Goal: Task Accomplishment & Management: Manage account settings

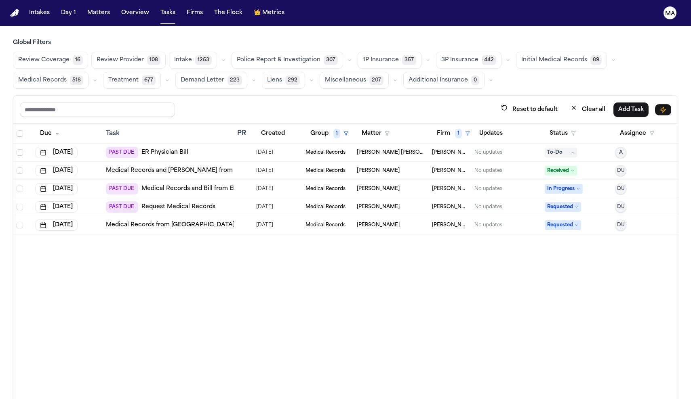
click at [97, 56] on span "Review Provider" at bounding box center [120, 60] width 47 height 8
click at [96, 56] on span "Review Provider" at bounding box center [119, 60] width 47 height 8
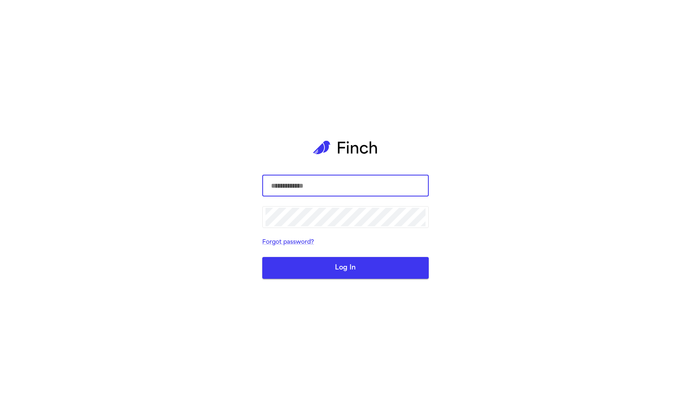
type input "**********"
click at [325, 270] on button "Log In" at bounding box center [345, 268] width 166 height 22
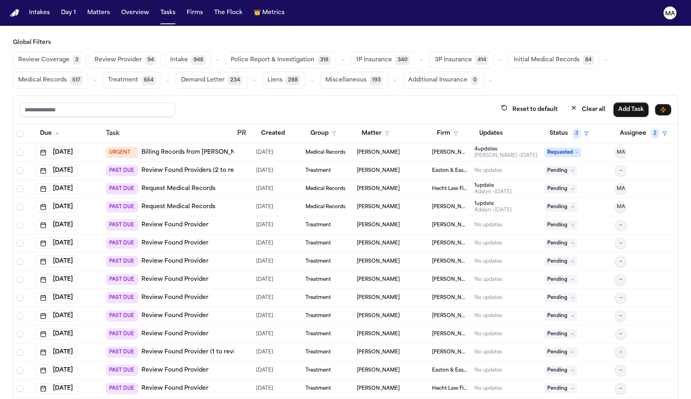
click at [257, 52] on div "Global Filters Review Coverage 3 Review Provider 94 Intake 948 Police Report & …" at bounding box center [345, 237] width 665 height 396
click at [95, 56] on span "Review Provider" at bounding box center [118, 60] width 47 height 8
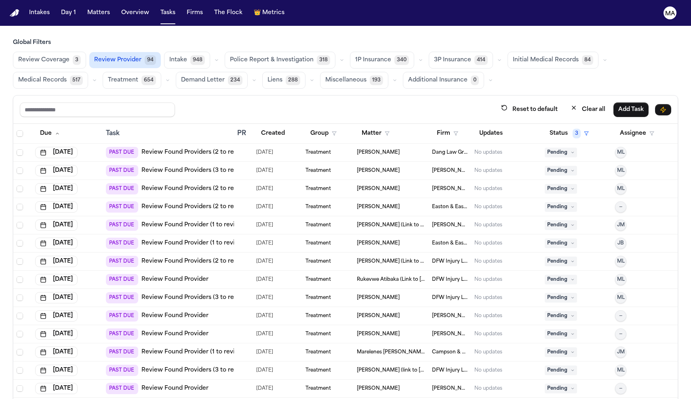
click at [142, 149] on link "Review Found Providers (2 to review)" at bounding box center [195, 153] width 108 height 8
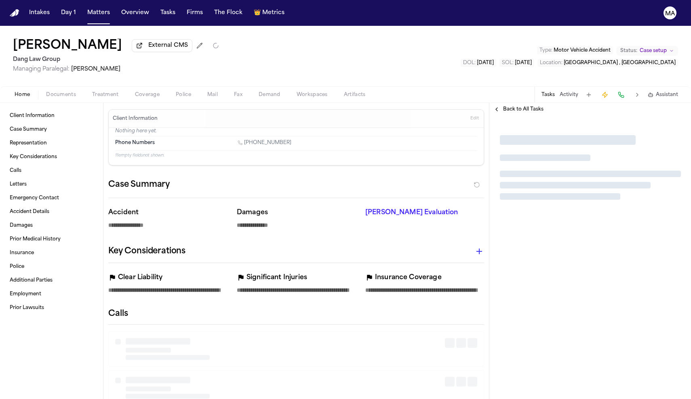
type textarea "*"
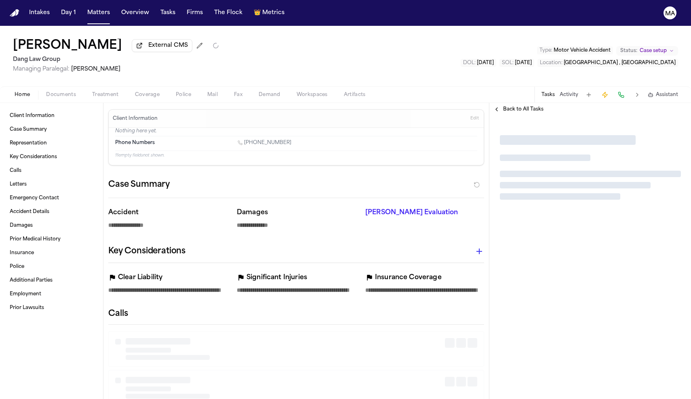
type textarea "*"
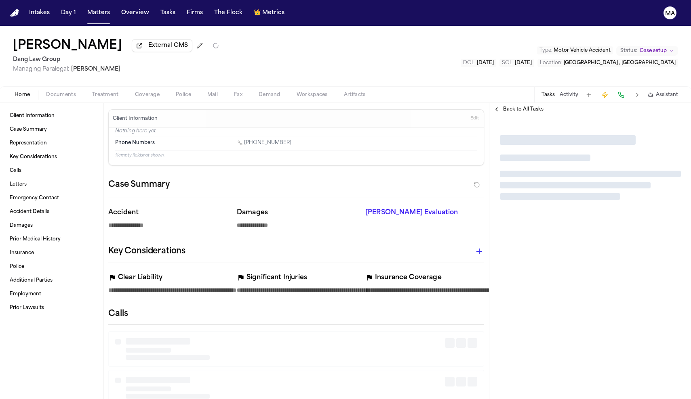
type textarea "*"
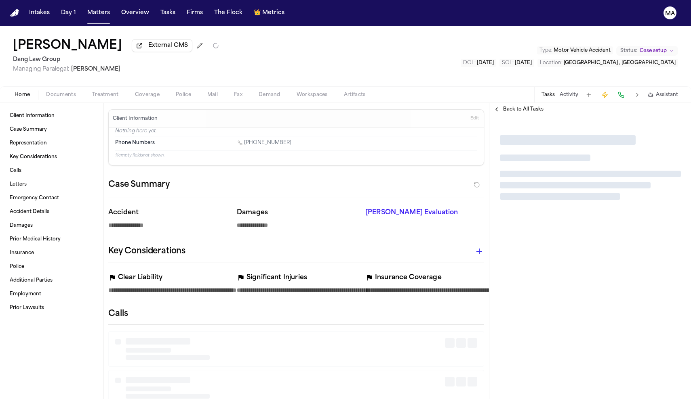
type textarea "*"
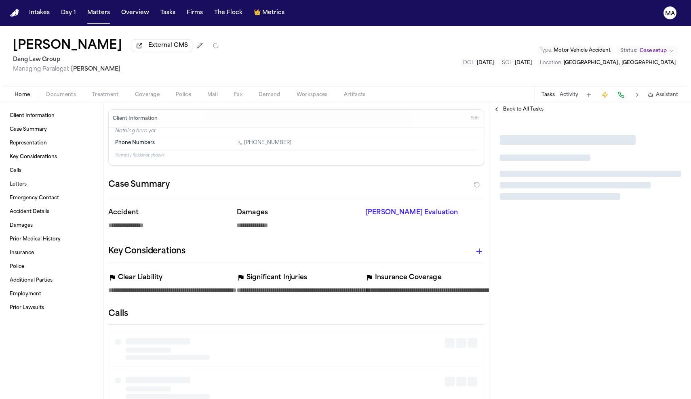
type textarea "*"
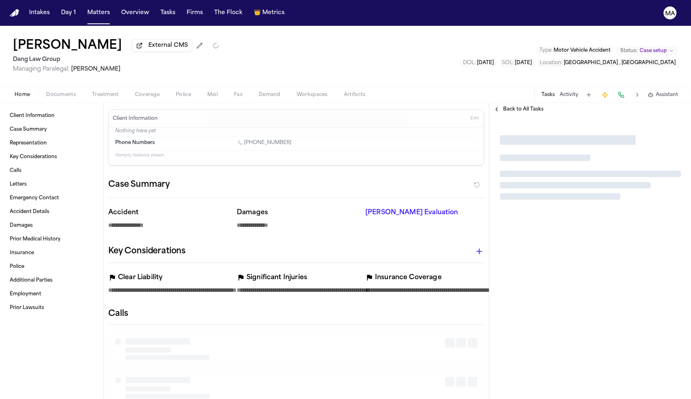
type textarea "*"
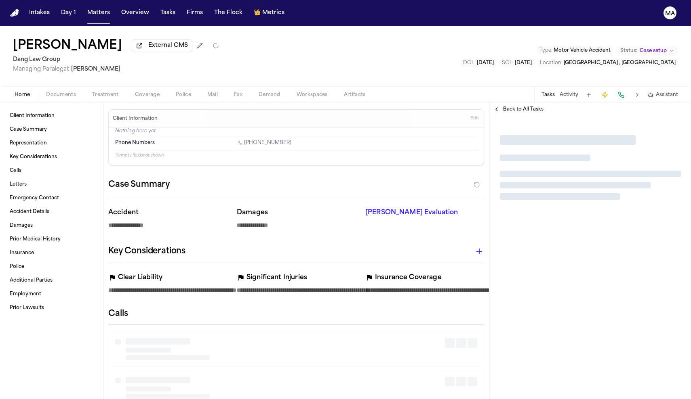
type textarea "*"
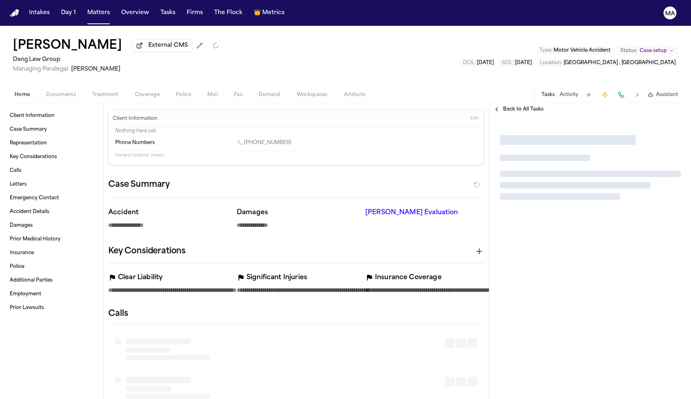
type textarea "*"
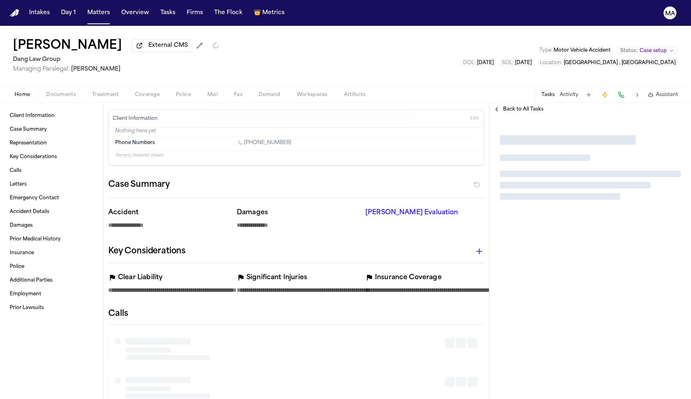
type textarea "*"
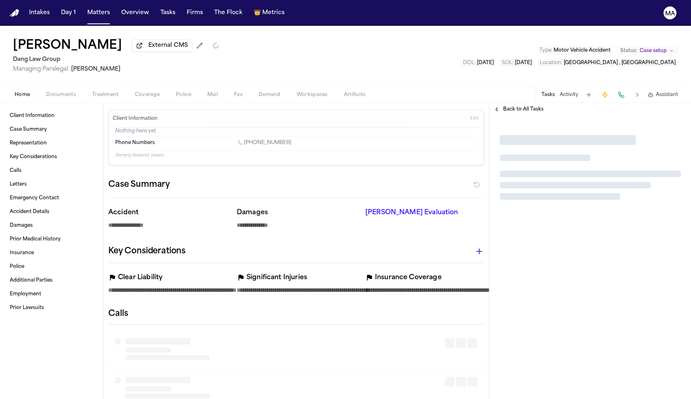
type textarea "*"
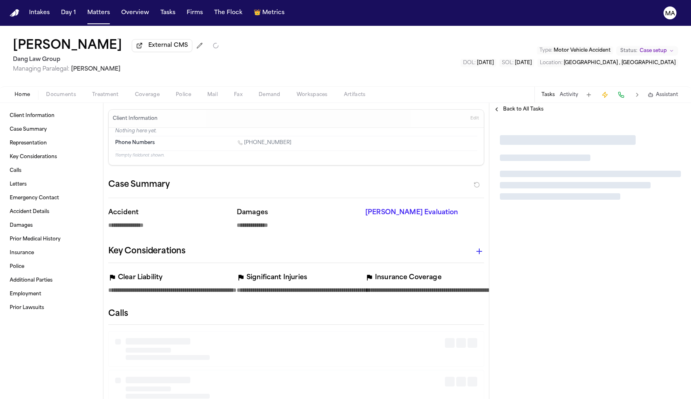
type textarea "*"
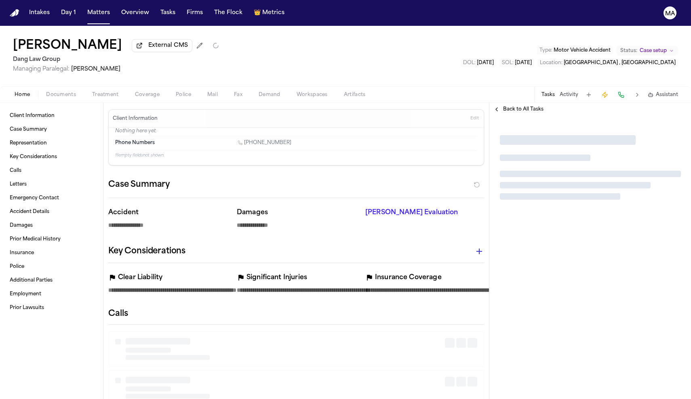
type textarea "*"
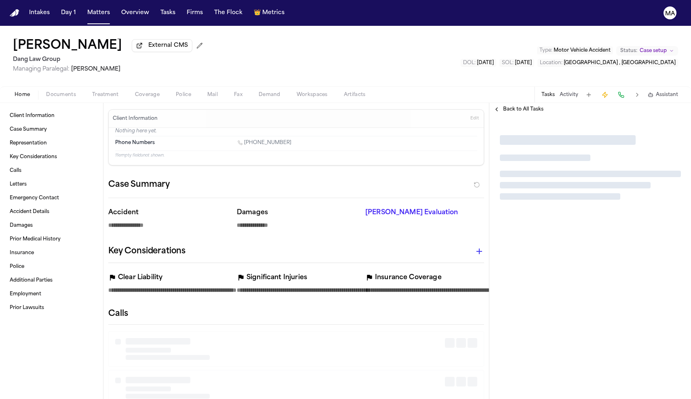
type textarea "*"
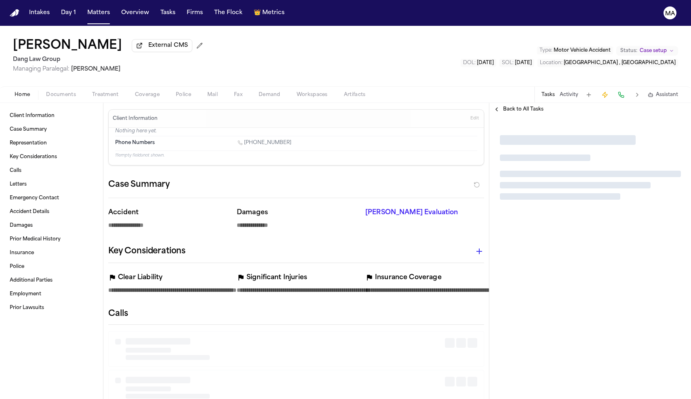
type textarea "*"
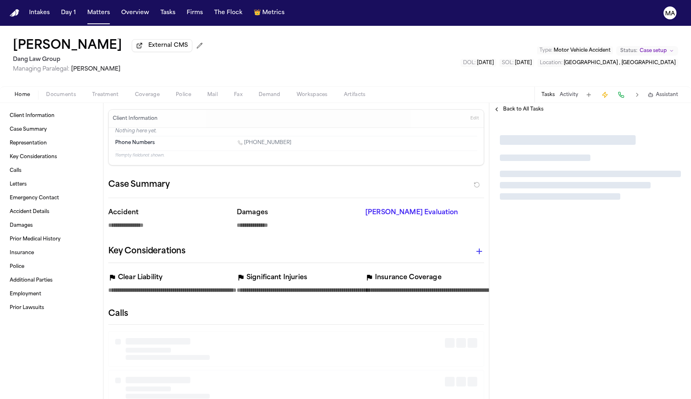
type textarea "*"
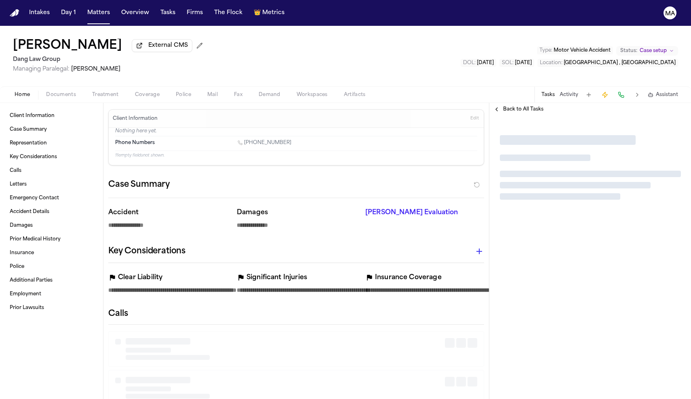
type textarea "*"
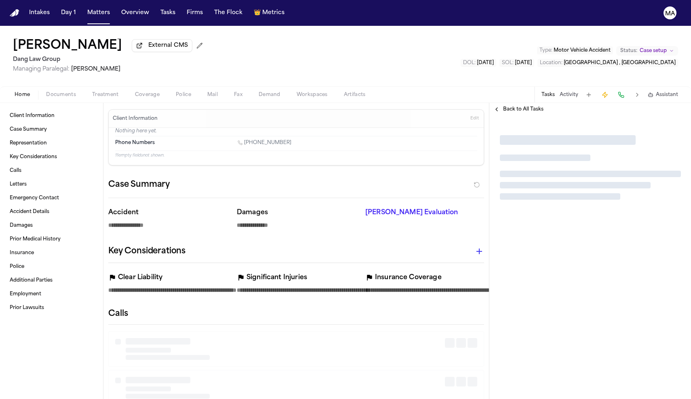
type textarea "*"
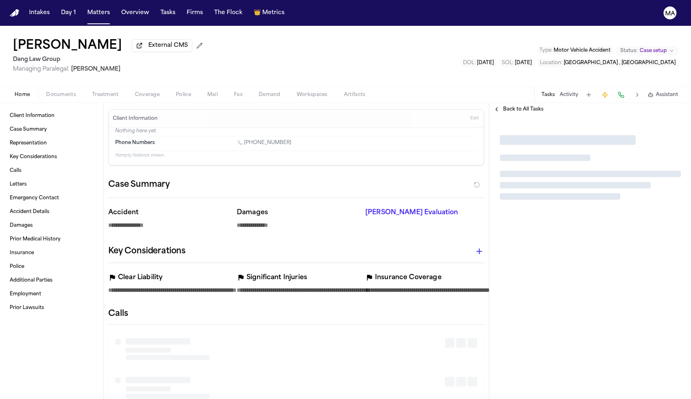
type textarea "*"
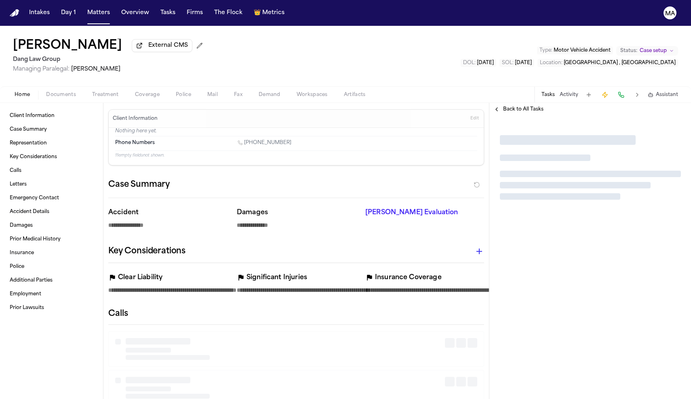
type textarea "*"
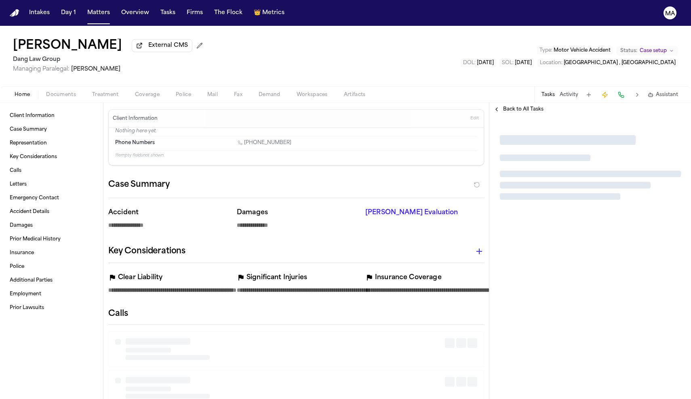
type textarea "*"
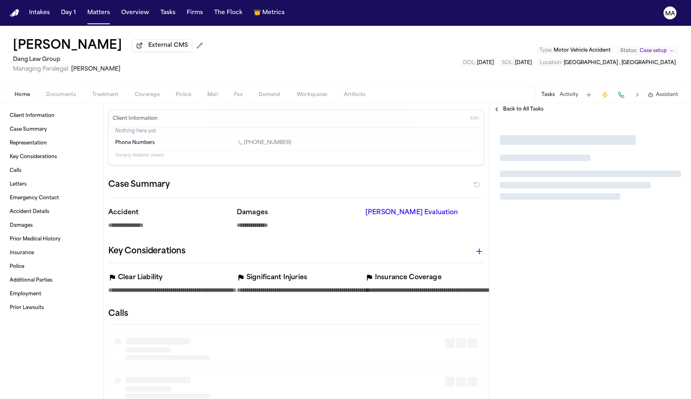
type textarea "*"
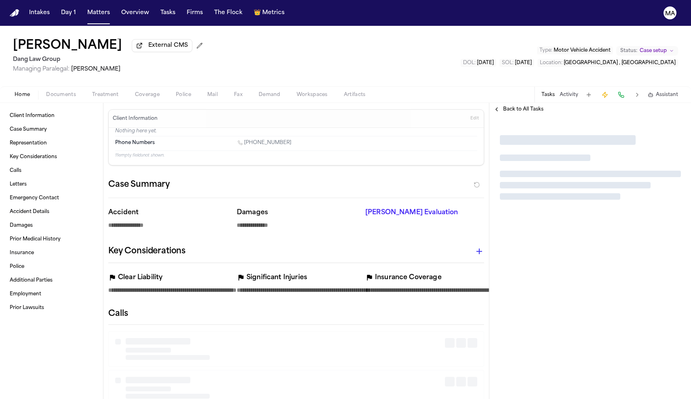
type textarea "*"
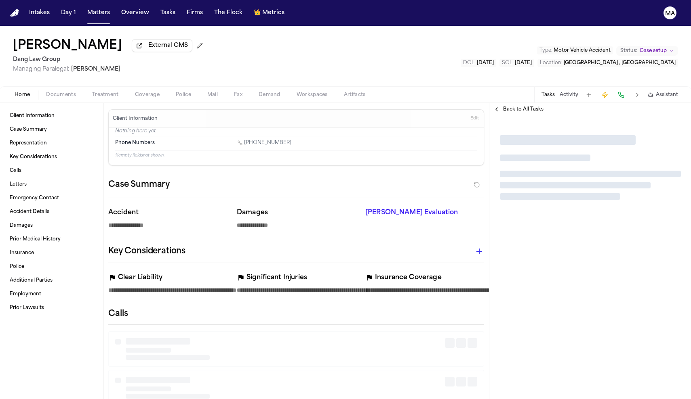
type textarea "*"
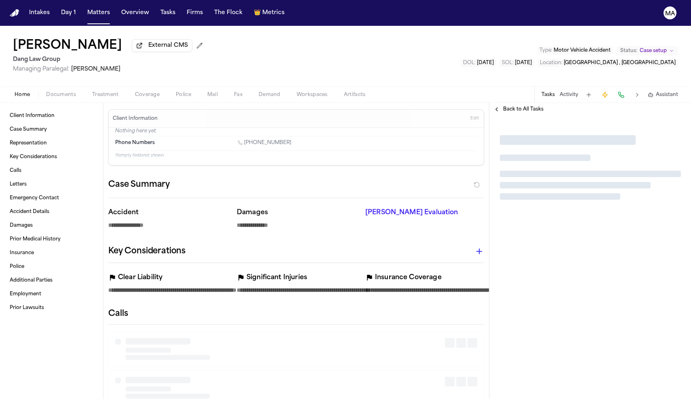
type textarea "*"
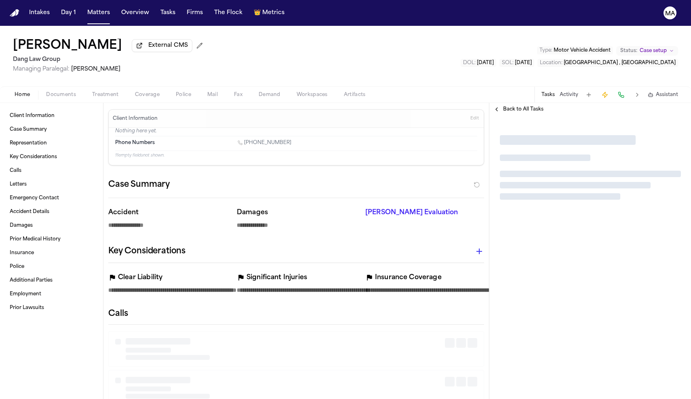
type textarea "*"
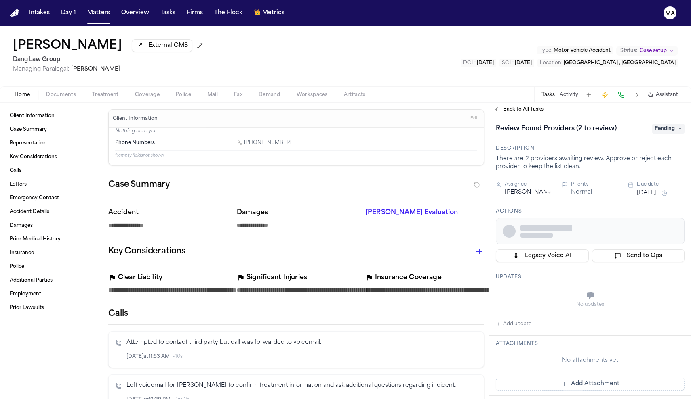
type textarea "*"
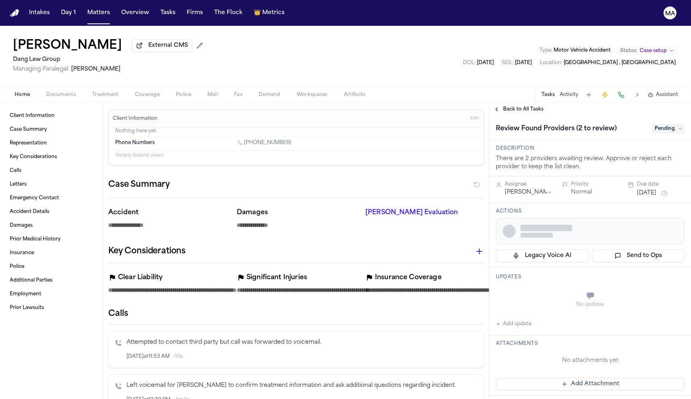
type textarea "*"
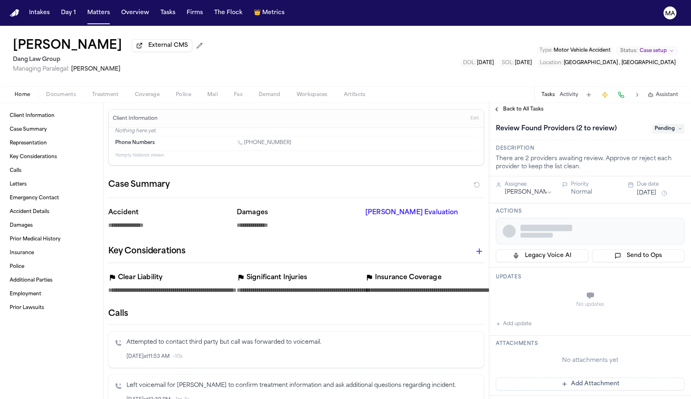
type textarea "*"
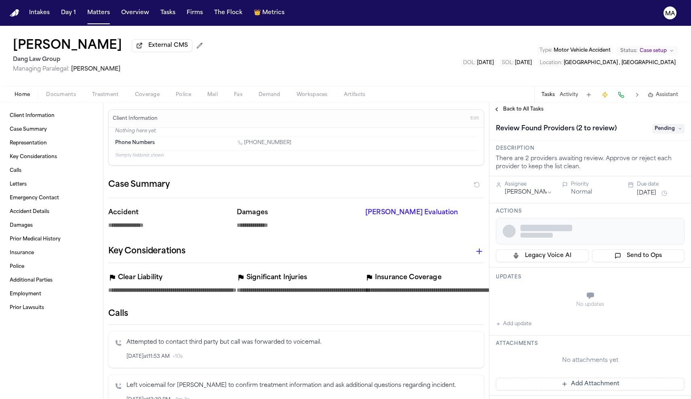
type textarea "*"
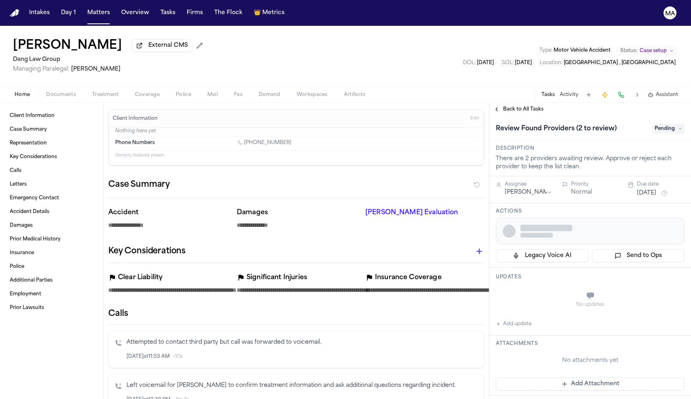
type textarea "*"
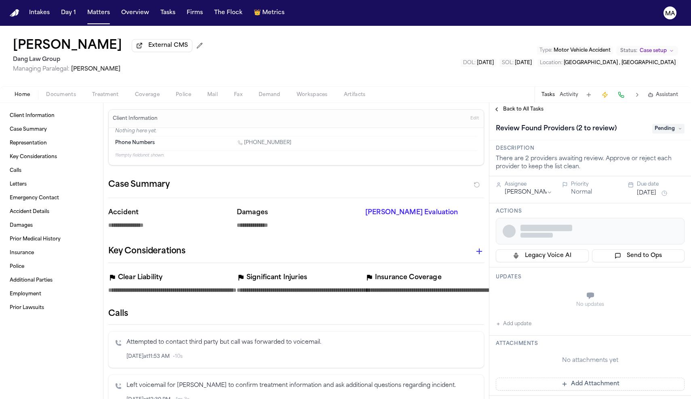
type textarea "*"
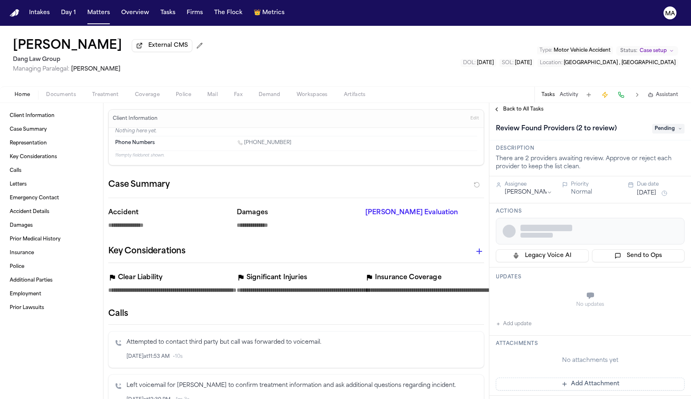
type textarea "*"
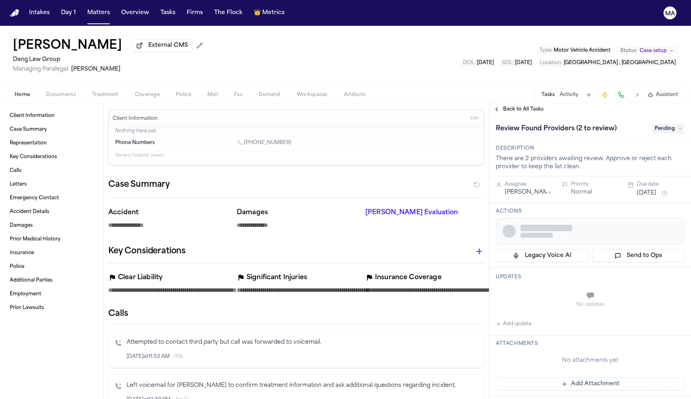
type textarea "*"
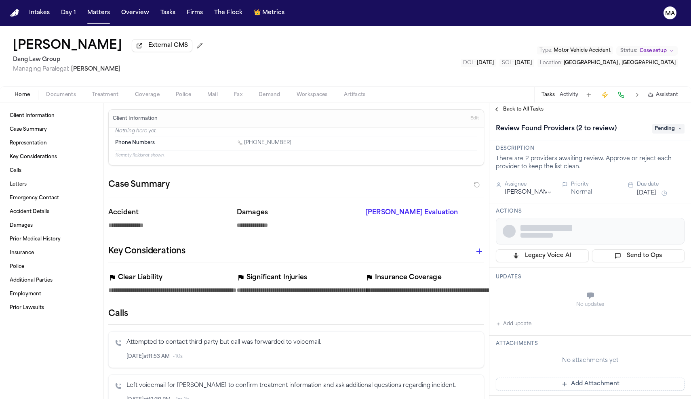
type textarea "*"
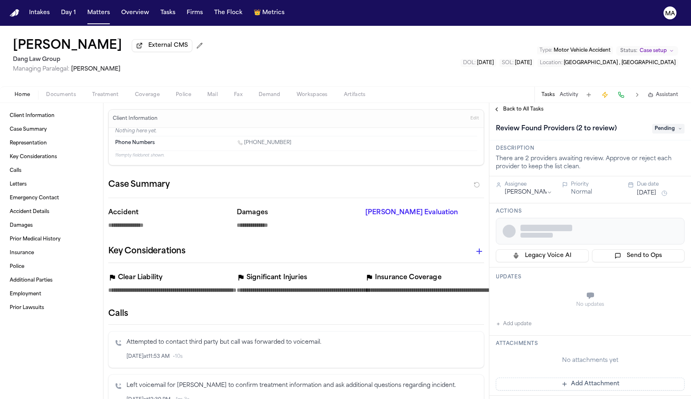
type textarea "*"
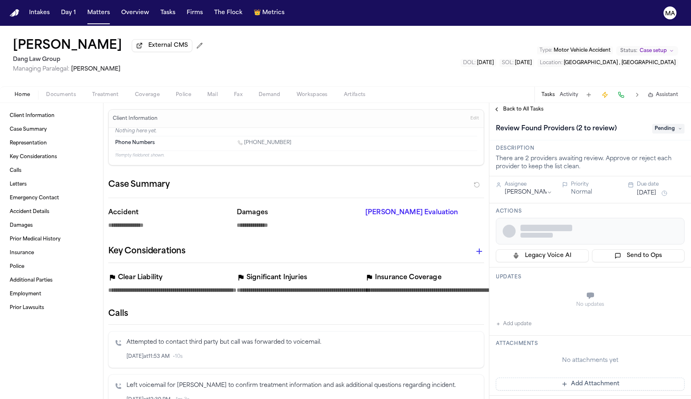
type textarea "*"
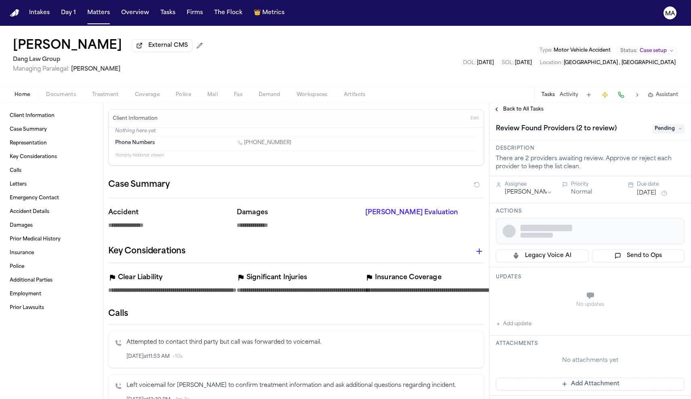
type textarea "*"
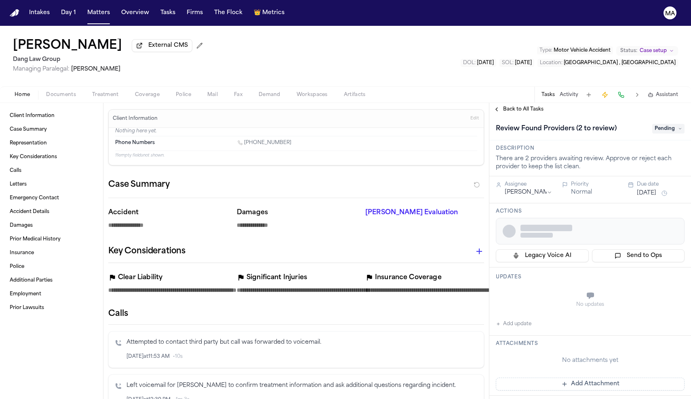
type textarea "*"
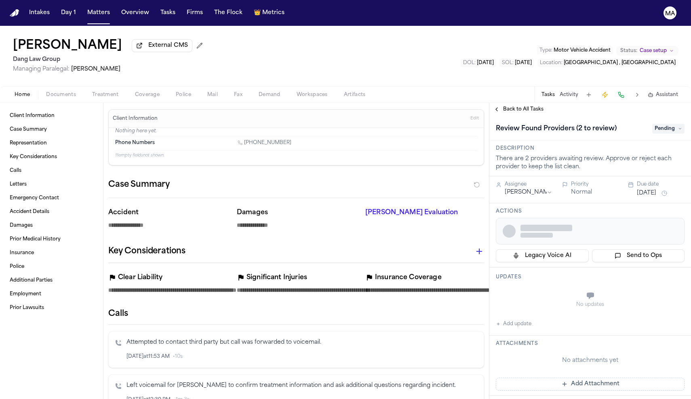
type textarea "*"
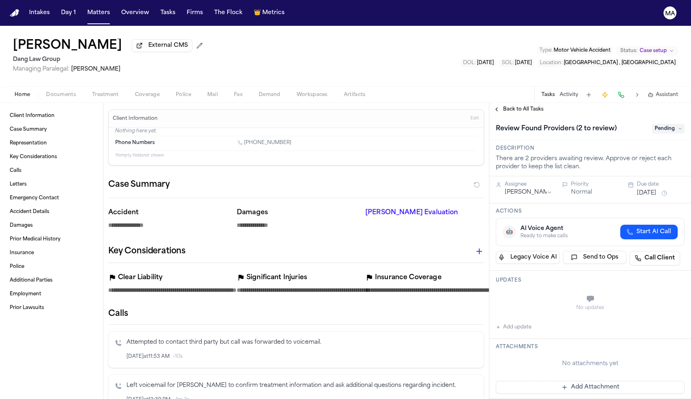
type textarea "*"
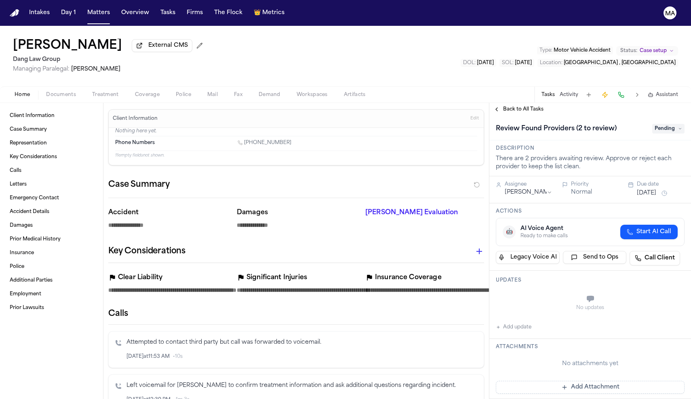
click at [92, 92] on span "Treatment" at bounding box center [105, 95] width 27 height 6
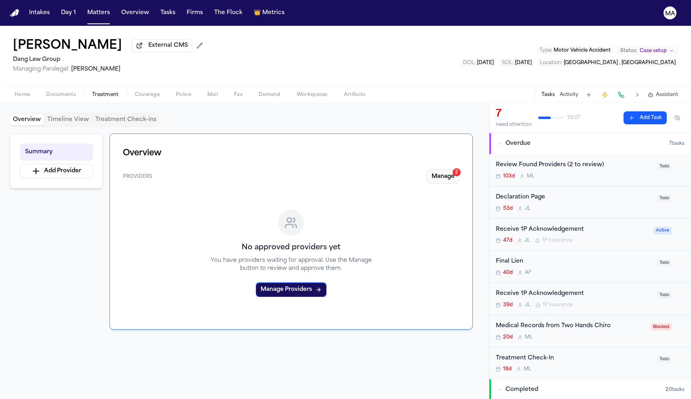
click at [459, 170] on button "Manage 2" at bounding box center [442, 177] width 33 height 15
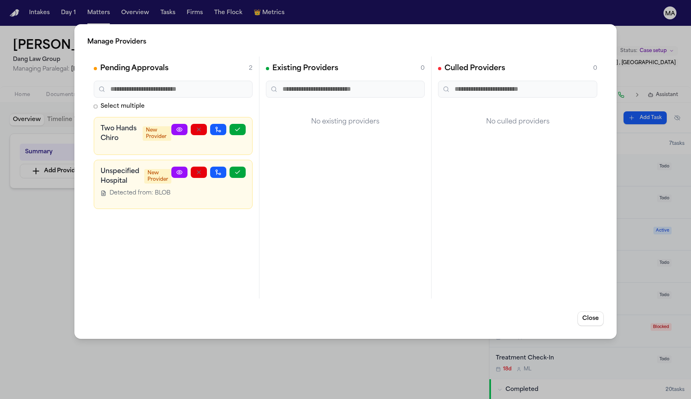
click at [37, 174] on div "Manage Providers Pending Approvals 2 Select multiple Two Hands Chiro New Provid…" at bounding box center [345, 199] width 691 height 399
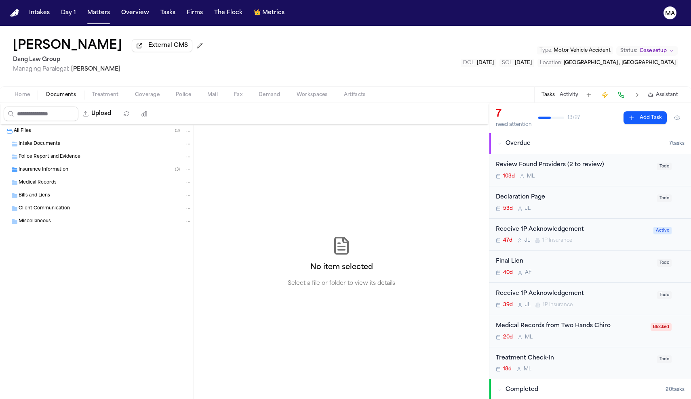
click at [46, 92] on span "Documents" at bounding box center [61, 95] width 30 height 6
click at [39, 167] on span "Insurance Information" at bounding box center [44, 170] width 50 height 7
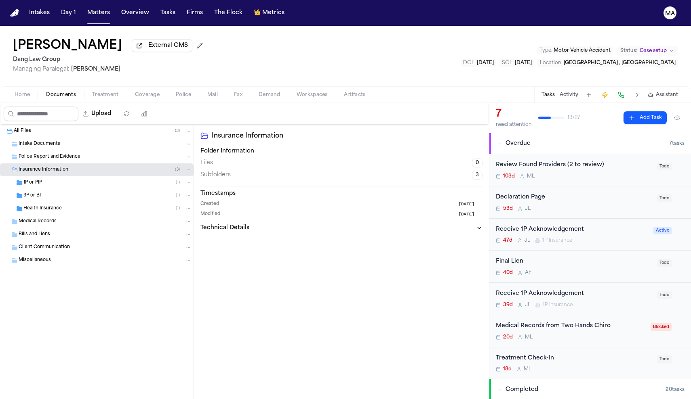
click at [39, 167] on span "Insurance Information" at bounding box center [44, 170] width 50 height 7
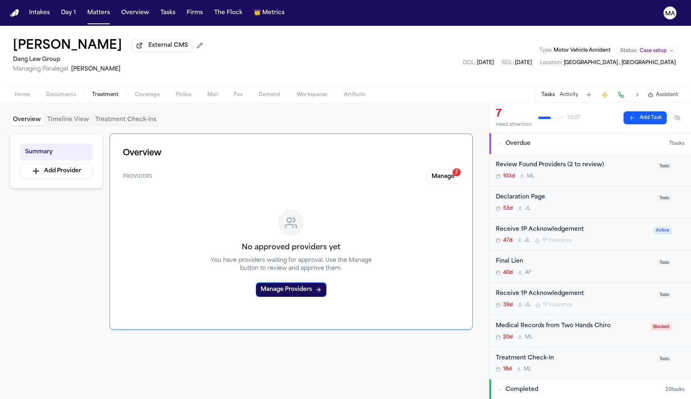
click at [84, 90] on button "Treatment" at bounding box center [105, 95] width 43 height 10
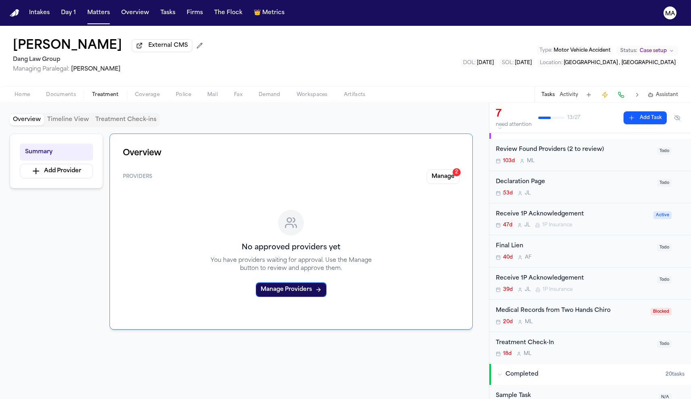
scroll to position [25, 0]
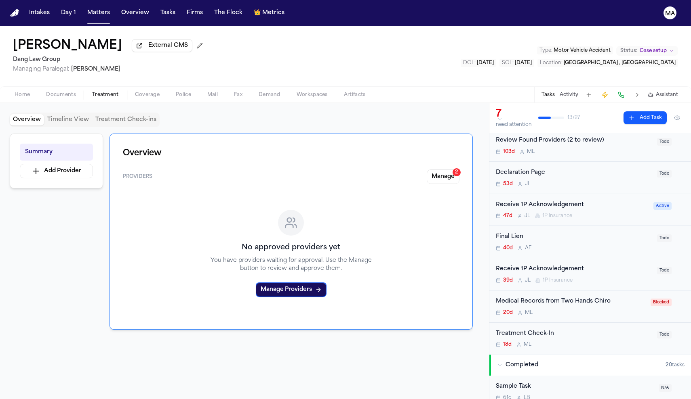
click at [543, 297] on div "Medical Records from Two Hands Chiro" at bounding box center [571, 301] width 150 height 9
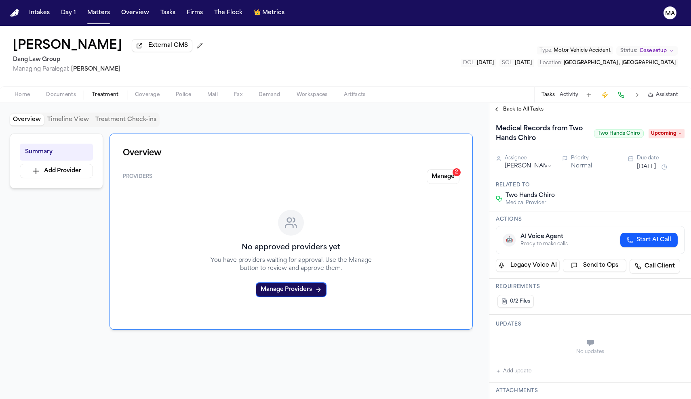
click at [503, 106] on span "Back to All Tasks" at bounding box center [523, 109] width 40 height 6
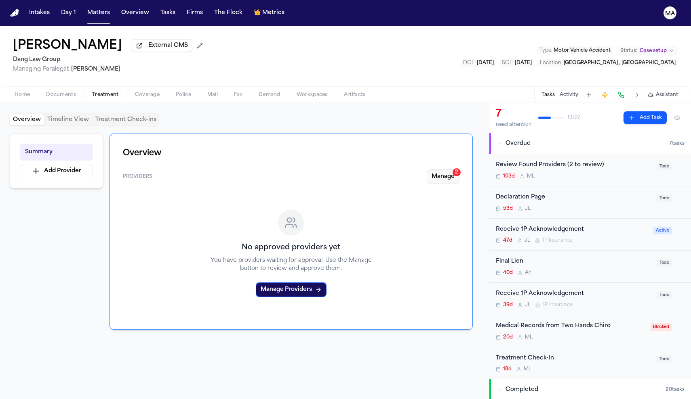
click at [458, 170] on button "Manage 2" at bounding box center [442, 177] width 33 height 15
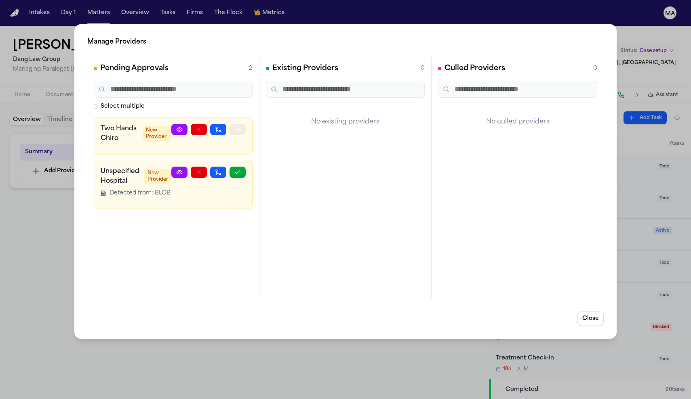
click at [246, 124] on button "button" at bounding box center [237, 129] width 16 height 11
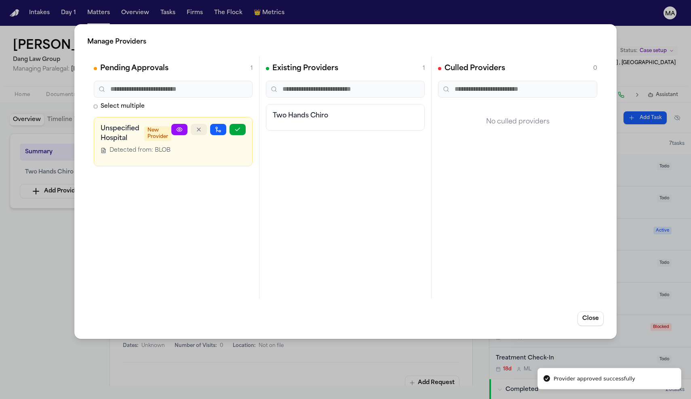
click at [202, 126] on icon "button" at bounding box center [198, 129] width 6 height 6
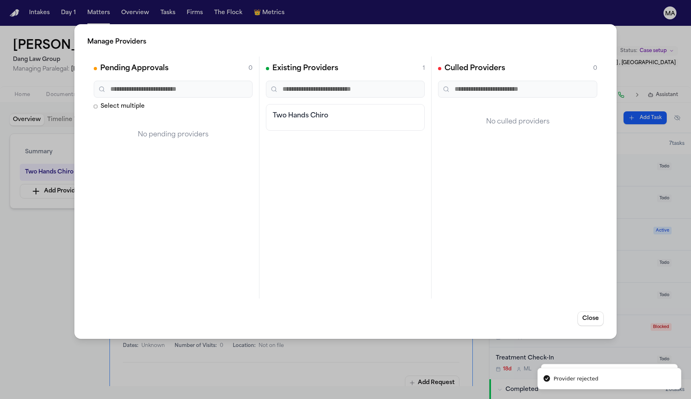
click at [326, 184] on div "Existing Providers 1 Two Hands Chiro" at bounding box center [345, 178] width 172 height 242
click at [42, 167] on div "Manage Providers Pending Approvals 0 Select multiple No pending providers Exist…" at bounding box center [345, 199] width 691 height 399
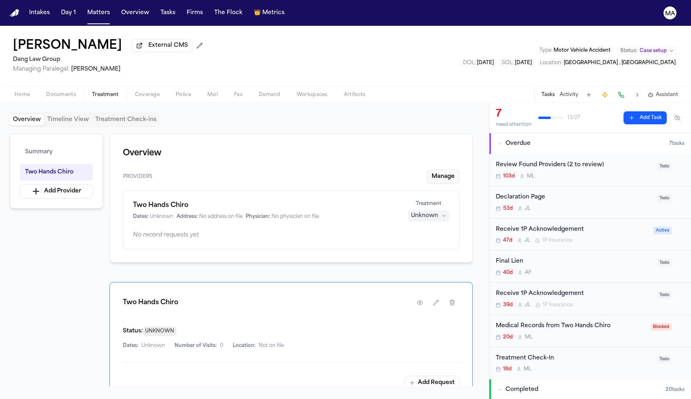
click at [456, 170] on button "Manage" at bounding box center [442, 177] width 33 height 15
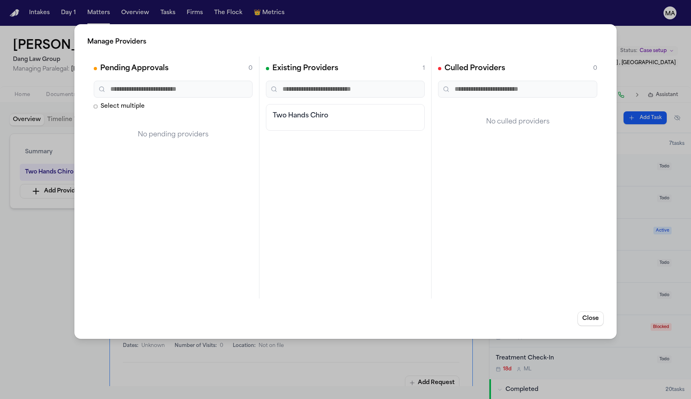
click at [295, 111] on h3 "Two Hands Chiro" at bounding box center [345, 116] width 145 height 10
click at [603, 312] on button "Close" at bounding box center [590, 319] width 26 height 15
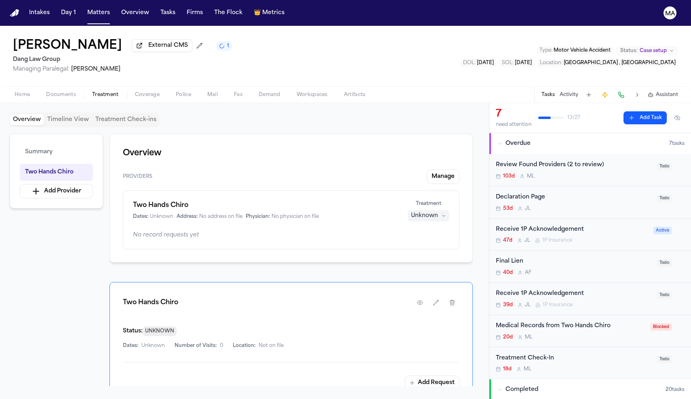
click at [438, 212] on div "Unknown" at bounding box center [424, 216] width 27 height 8
click at [441, 131] on span "Treating" at bounding box center [444, 134] width 23 height 8
click at [445, 214] on icon "button" at bounding box center [442, 216] width 5 height 5
click at [375, 134] on div "Overview Providers Manage Two Hands Chiro Dates: Unknown Address: No address on…" at bounding box center [290, 198] width 363 height 129
click at [157, 9] on button "Tasks" at bounding box center [167, 13] width 21 height 15
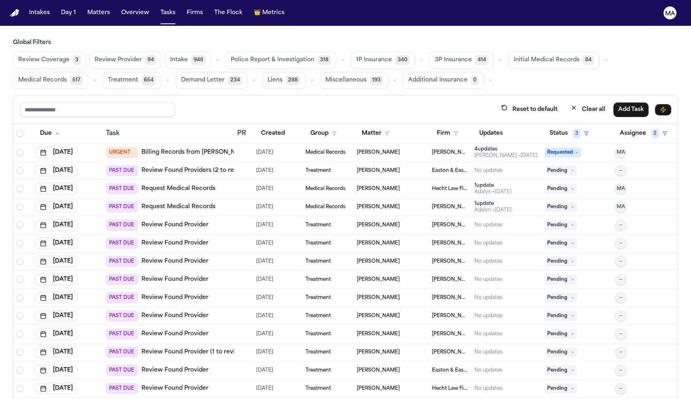
click at [145, 55] on span "94" at bounding box center [150, 60] width 11 height 10
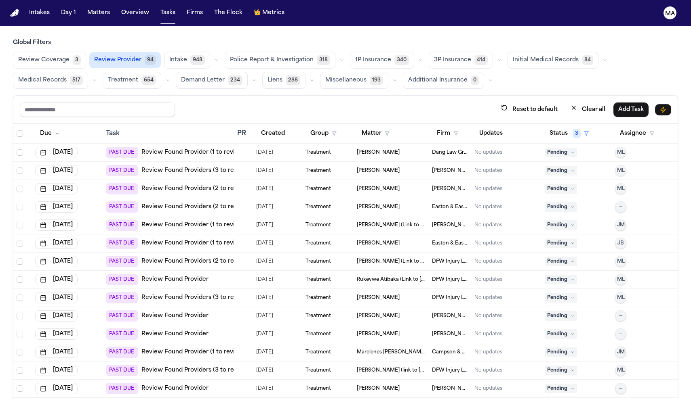
click at [168, 167] on link "Review Found Providers (3 to review)" at bounding box center [195, 171] width 108 height 8
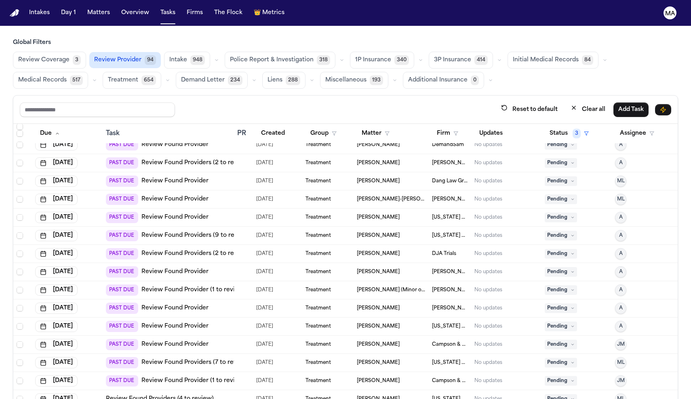
click at [148, 395] on link "Review Found Providers (4 to review)" at bounding box center [160, 399] width 108 height 8
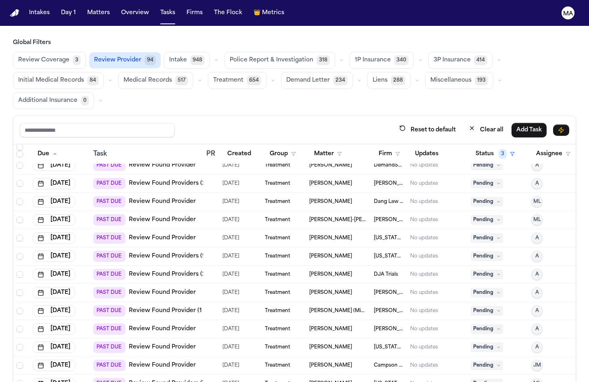
click at [418, 58] on icon "button" at bounding box center [420, 60] width 5 height 5
click at [350, 72] on button "Open Claim 24" at bounding box center [390, 80] width 80 height 16
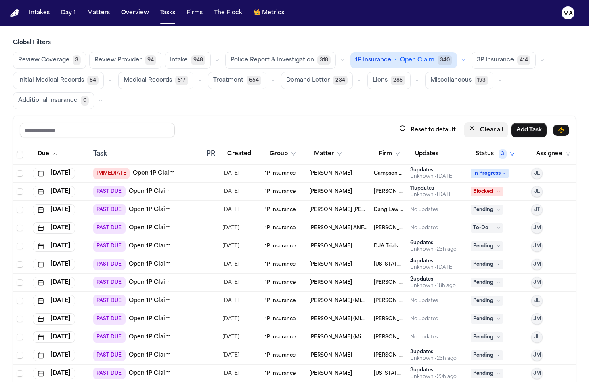
click at [508, 122] on button "Clear all" at bounding box center [486, 129] width 44 height 15
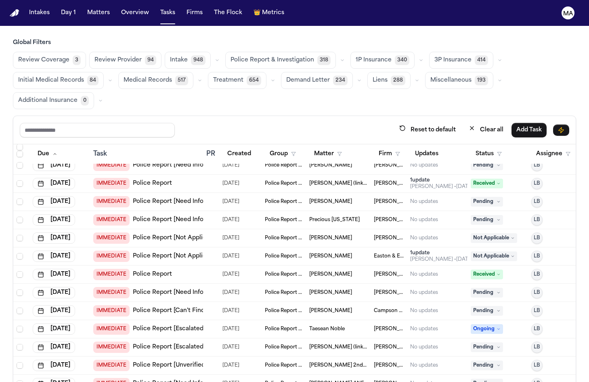
click at [419, 58] on icon "button" at bounding box center [421, 60] width 5 height 5
click at [351, 72] on button "Open Claim 24" at bounding box center [391, 80] width 80 height 16
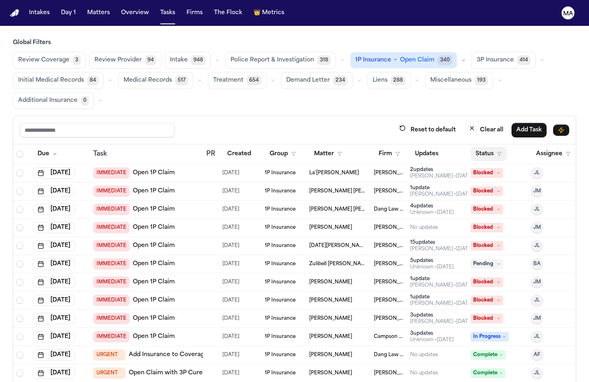
click at [497, 151] on icon "button" at bounding box center [499, 153] width 5 height 5
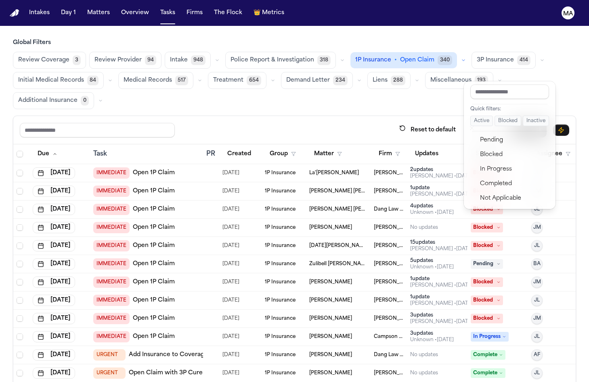
click at [479, 116] on button "Active" at bounding box center [482, 121] width 23 height 11
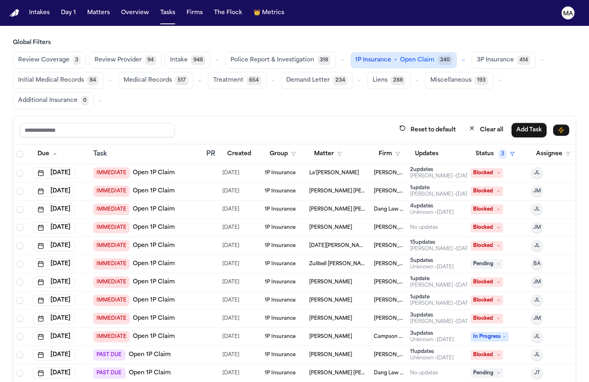
click at [461, 58] on icon "button" at bounding box center [463, 60] width 5 height 5
click at [351, 88] on button "Send LOR 47" at bounding box center [397, 96] width 93 height 16
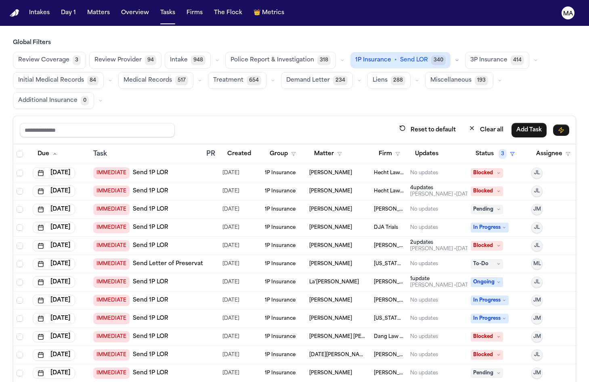
click at [531, 55] on button "button" at bounding box center [536, 60] width 10 height 10
click at [466, 72] on button "Open Claim 43" at bounding box center [506, 80] width 80 height 16
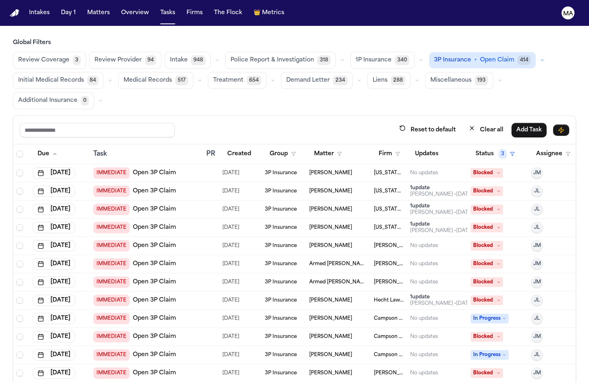
click at [541, 60] on icon "button" at bounding box center [542, 60] width 2 height 1
click at [430, 88] on button "Send LOR 59" at bounding box center [476, 96] width 92 height 16
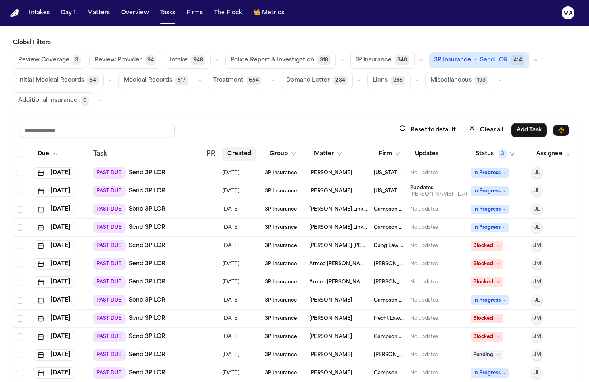
click at [235, 147] on button "Created" at bounding box center [240, 154] width 34 height 15
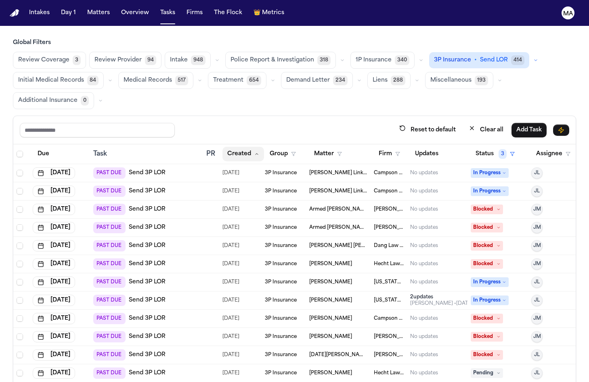
click at [232, 147] on button "Created" at bounding box center [244, 154] width 42 height 15
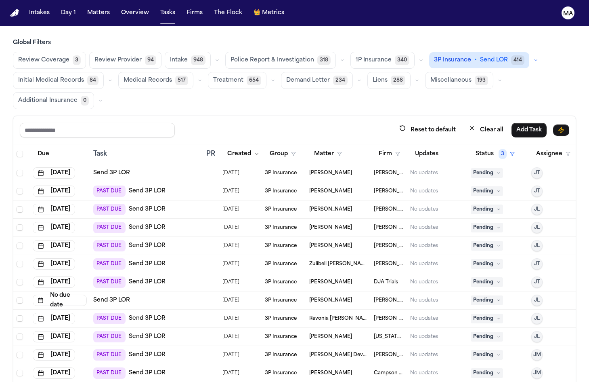
click at [231, 147] on button "Created" at bounding box center [244, 154] width 42 height 15
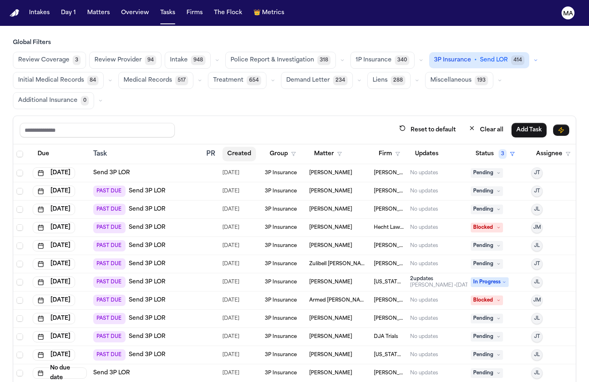
click at [232, 147] on button "Created" at bounding box center [240, 154] width 34 height 15
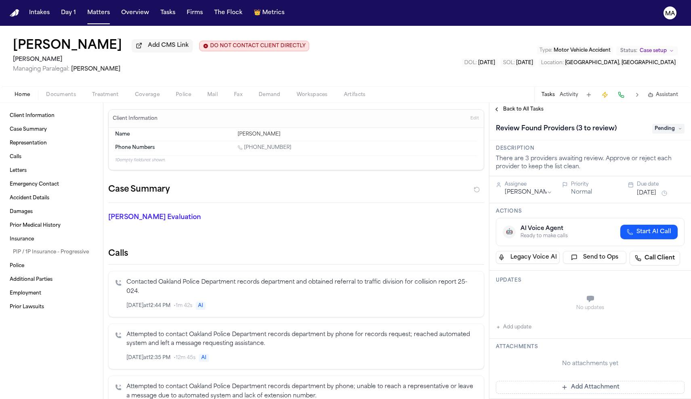
click at [46, 92] on span "Documents" at bounding box center [61, 95] width 30 height 6
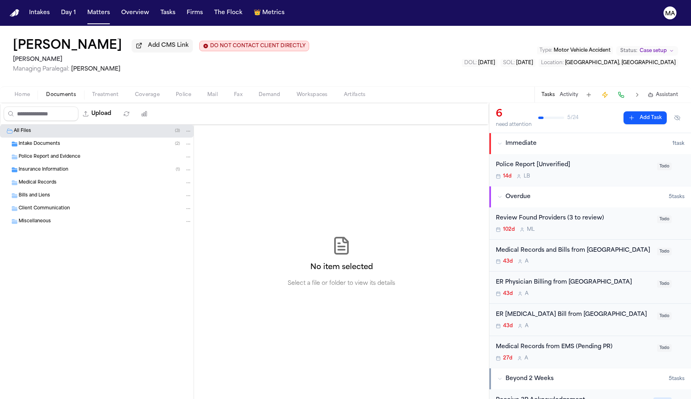
click at [84, 90] on button "Treatment" at bounding box center [105, 95] width 43 height 10
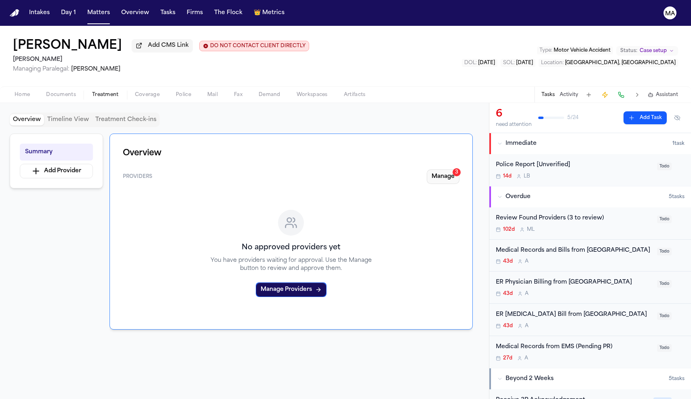
click at [459, 170] on button "Manage 3" at bounding box center [442, 177] width 33 height 15
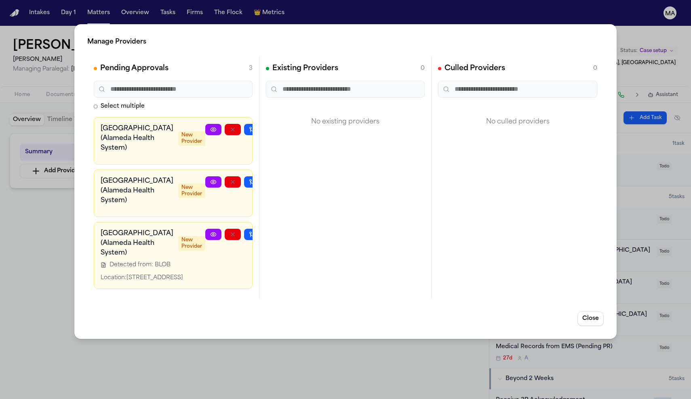
click at [51, 180] on div "Manage Providers Pending Approvals 3 Select multiple Highland Hospital (Alameda…" at bounding box center [345, 199] width 691 height 399
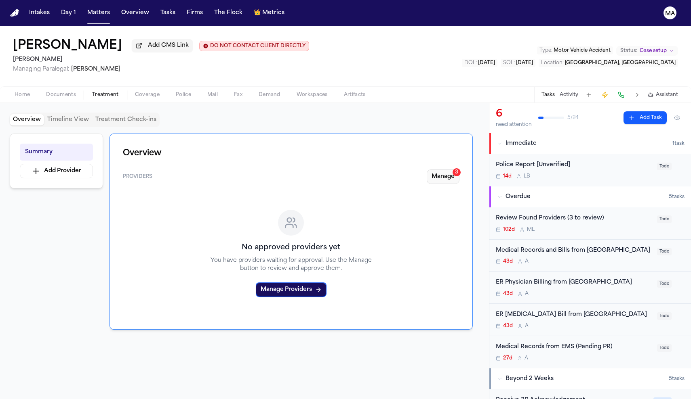
click at [459, 170] on button "Manage 3" at bounding box center [442, 177] width 33 height 15
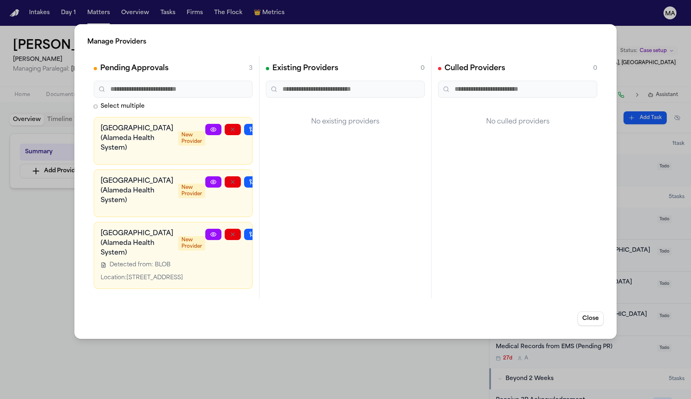
click at [268, 231] on icon "button" at bounding box center [271, 234] width 6 height 6
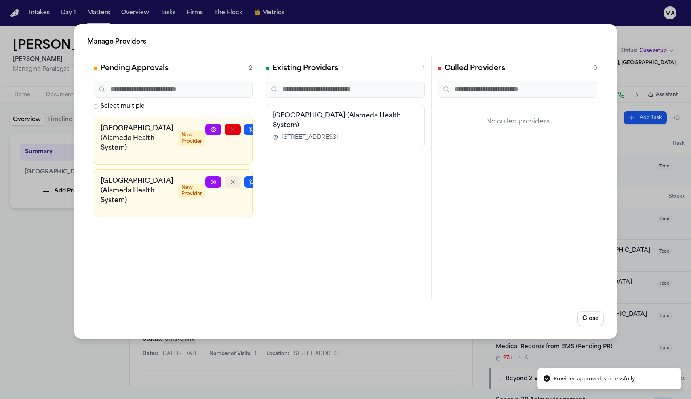
click at [225, 176] on button "button" at bounding box center [233, 181] width 16 height 11
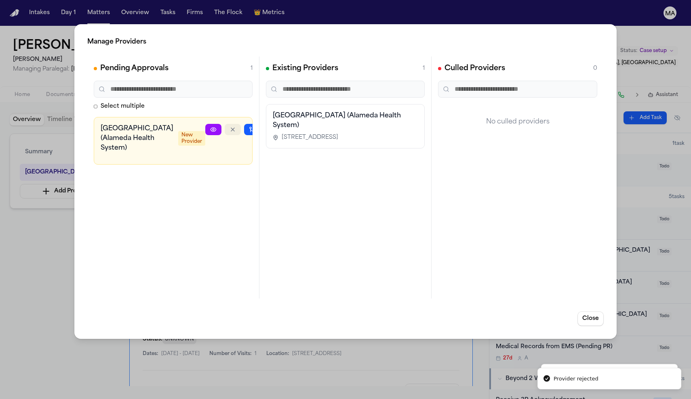
click at [229, 126] on icon "button" at bounding box center [232, 129] width 6 height 6
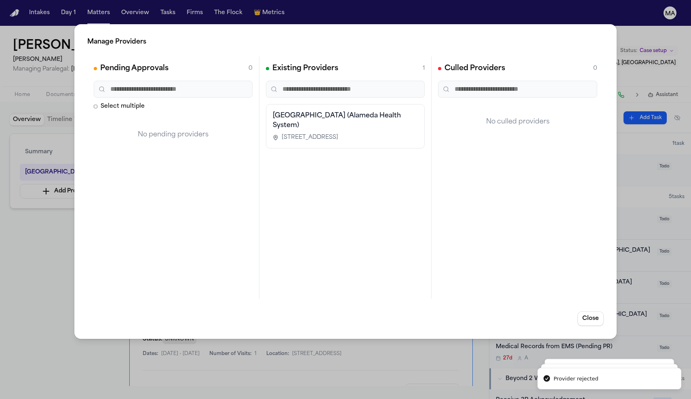
click at [53, 162] on div "Manage Providers Pending Approvals 0 Select multiple No pending providers Exist…" at bounding box center [345, 199] width 691 height 399
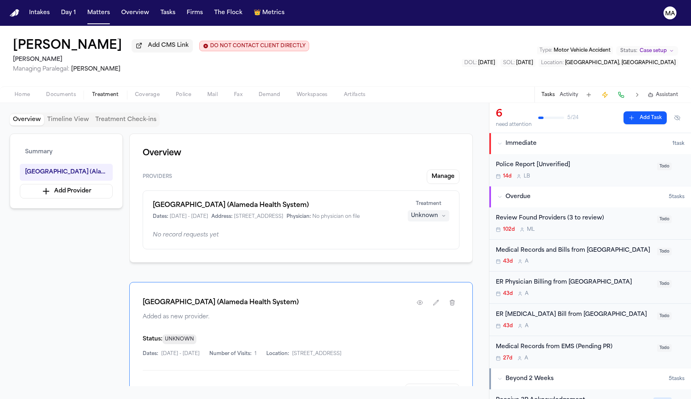
click at [438, 212] on div "Unknown" at bounding box center [424, 216] width 27 height 8
click at [378, 160] on div "Overview Providers Manage Highland Hospital (Alameda Health System) Dates: 6/1/…" at bounding box center [300, 260] width 343 height 253
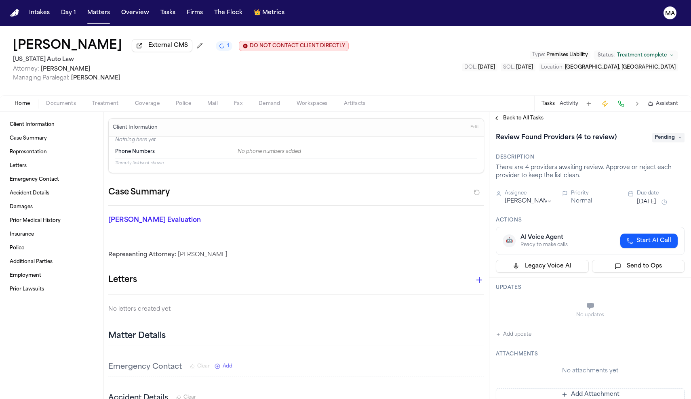
click at [48, 101] on span "Documents" at bounding box center [61, 104] width 30 height 6
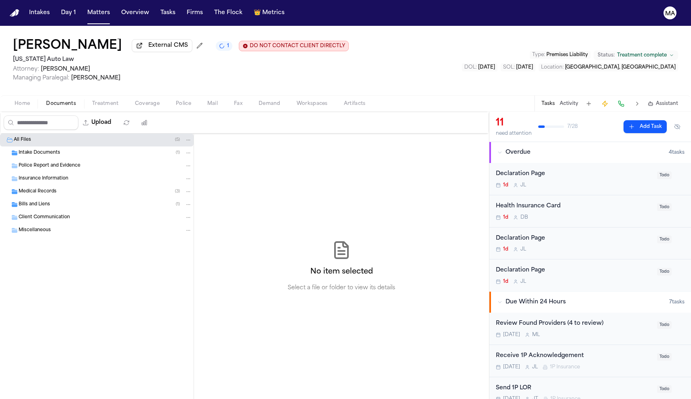
click at [92, 101] on span "Treatment" at bounding box center [105, 104] width 27 height 6
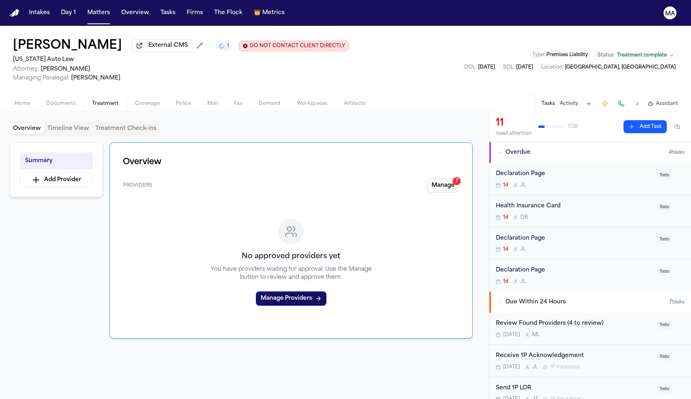
click at [459, 179] on button "Manage 7" at bounding box center [442, 186] width 33 height 15
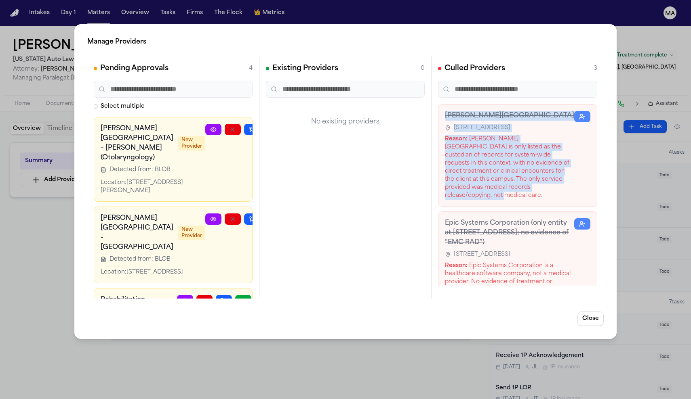
drag, startPoint x: 443, startPoint y: 84, endPoint x: 515, endPoint y: 114, distance: 77.6
click at [515, 114] on div "Henry Ford Hospital 2799 W Grand Blvd, K-Building, Detroit, MI 48202-2608 Reaso…" at bounding box center [509, 155] width 129 height 89
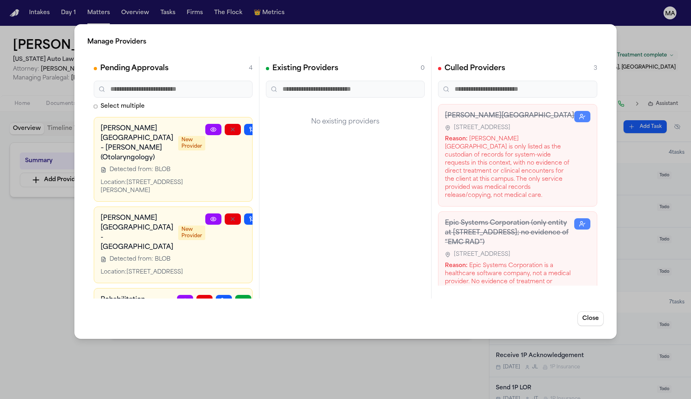
click at [525, 116] on div "Henry Ford Hospital 2799 W Grand Blvd, K-Building, Detroit, MI 48202-2608 Reaso…" at bounding box center [517, 155] width 159 height 103
click at [268, 126] on icon "button" at bounding box center [271, 129] width 6 height 6
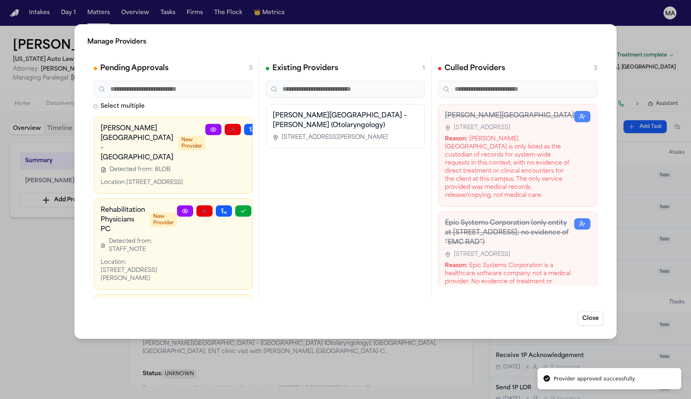
click at [268, 126] on icon "button" at bounding box center [271, 129] width 6 height 6
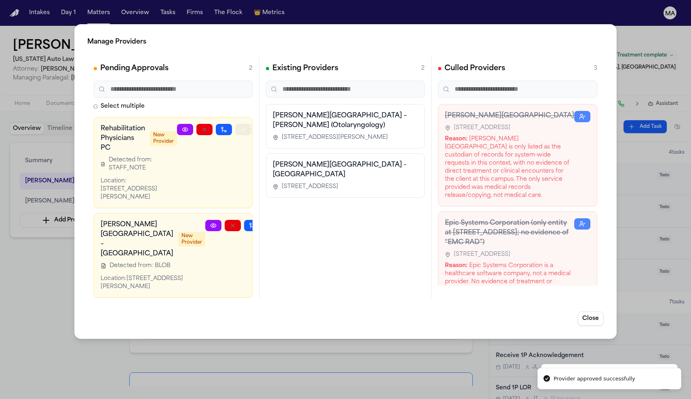
click at [243, 126] on icon "button" at bounding box center [243, 129] width 6 height 6
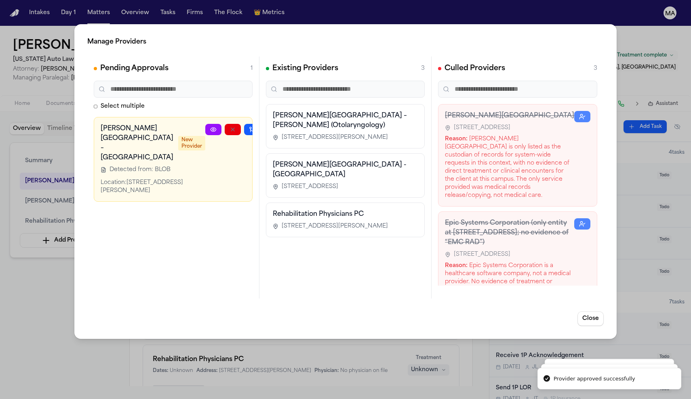
click at [268, 126] on icon "button" at bounding box center [271, 129] width 6 height 6
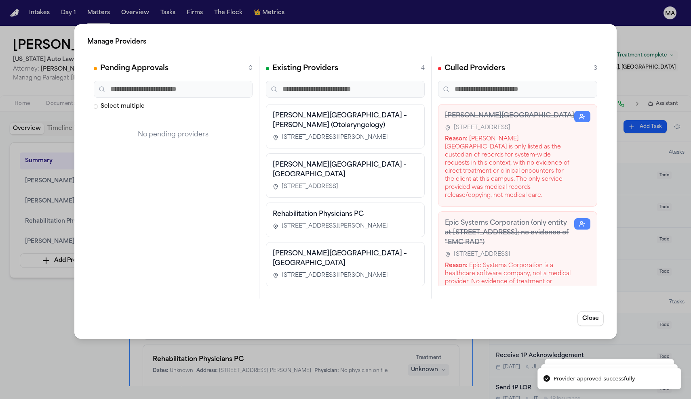
click at [19, 210] on div "Manage Providers Pending Approvals 0 Select multiple No pending providers Exist…" at bounding box center [345, 199] width 691 height 399
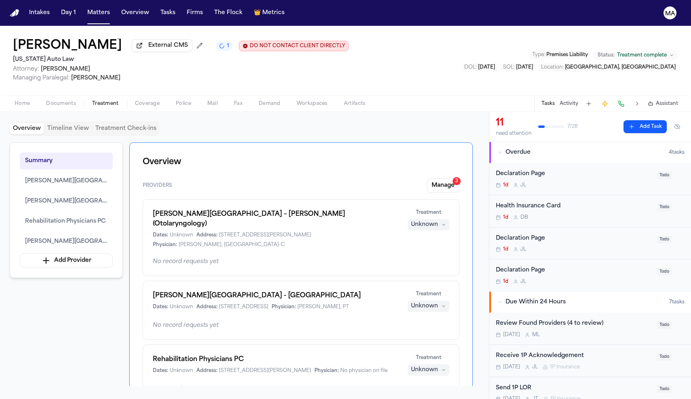
click at [438, 266] on span "Completed" at bounding box center [449, 270] width 32 height 8
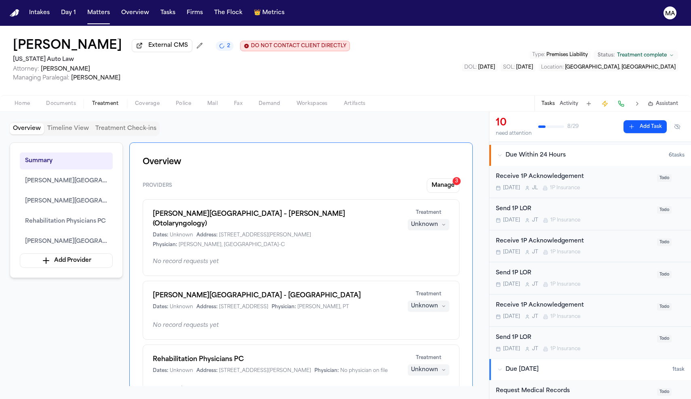
scroll to position [171, 0]
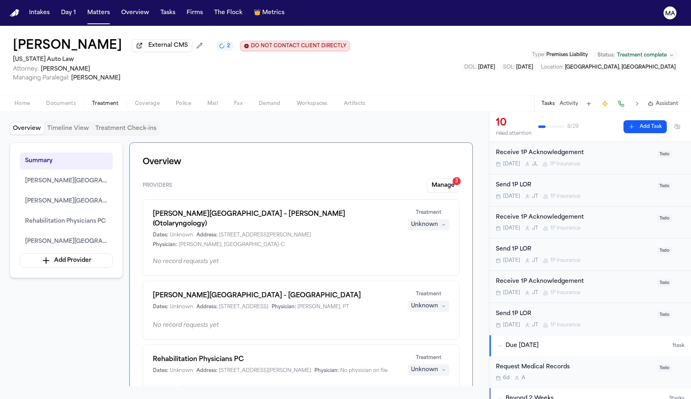
click at [520, 363] on div "Request Medical Records" at bounding box center [574, 367] width 156 height 9
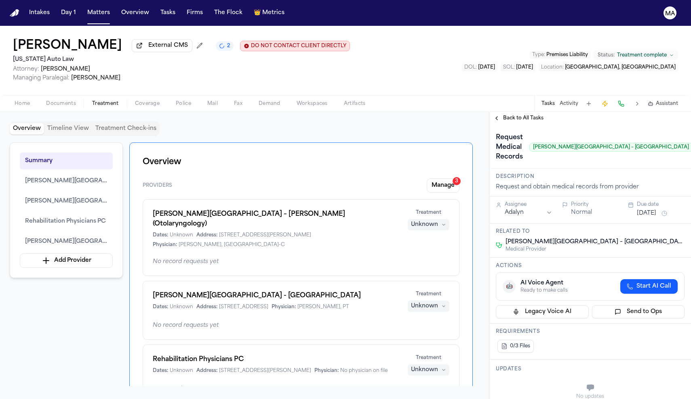
click at [507, 115] on span "Back to All Tasks" at bounding box center [523, 118] width 40 height 6
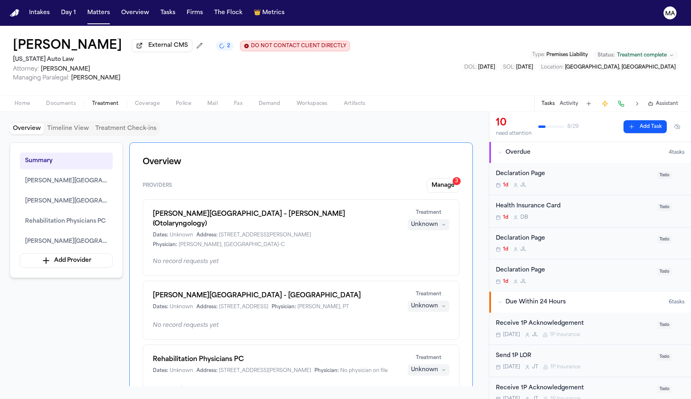
scroll to position [27, 0]
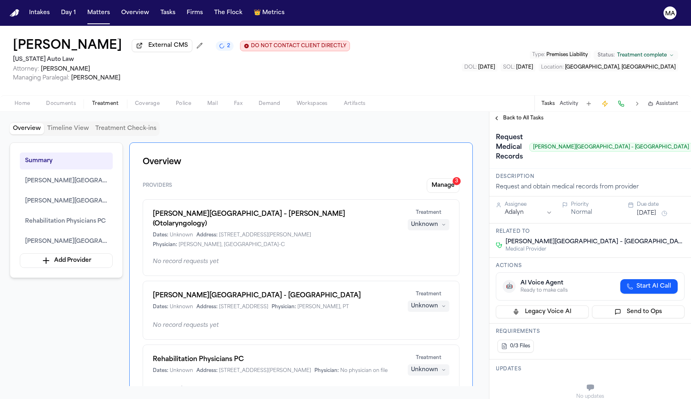
click at [511, 115] on span "Back to All Tasks" at bounding box center [523, 118] width 40 height 6
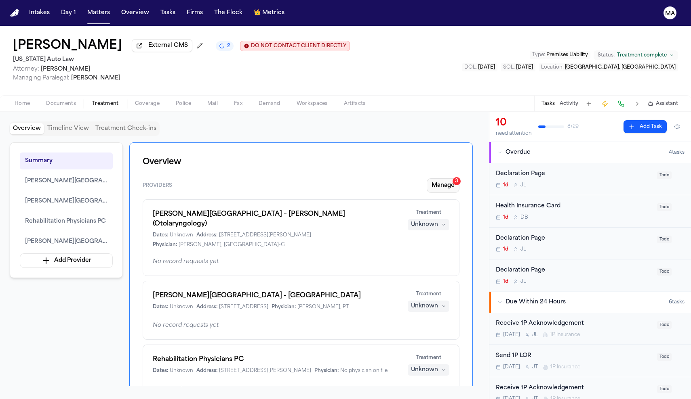
click at [458, 179] on button "Manage 3" at bounding box center [442, 186] width 33 height 15
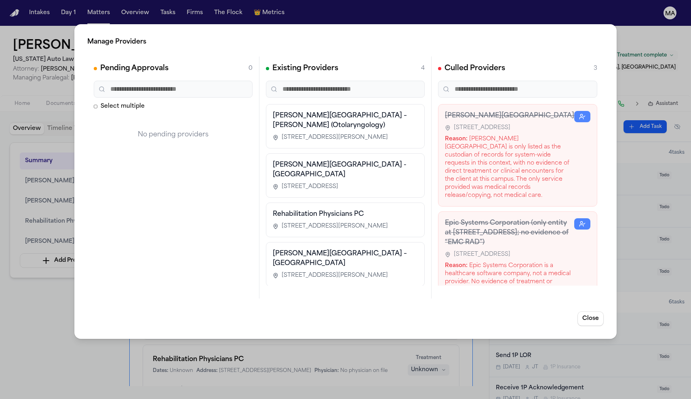
click at [480, 25] on div "Manage Providers Pending Approvals 0 Select multiple No pending providers Exist…" at bounding box center [345, 199] width 691 height 399
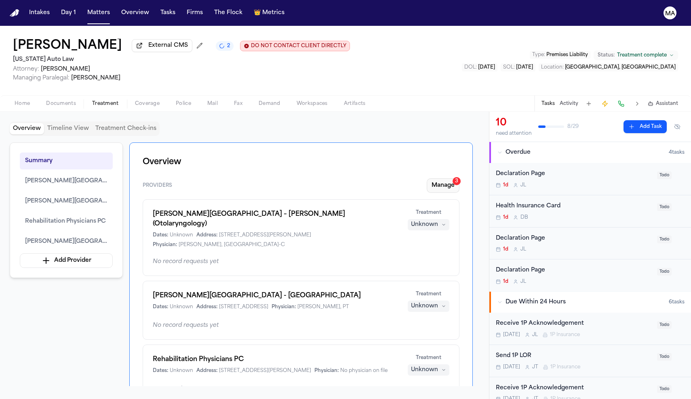
click at [459, 179] on button "Manage 3" at bounding box center [442, 186] width 33 height 15
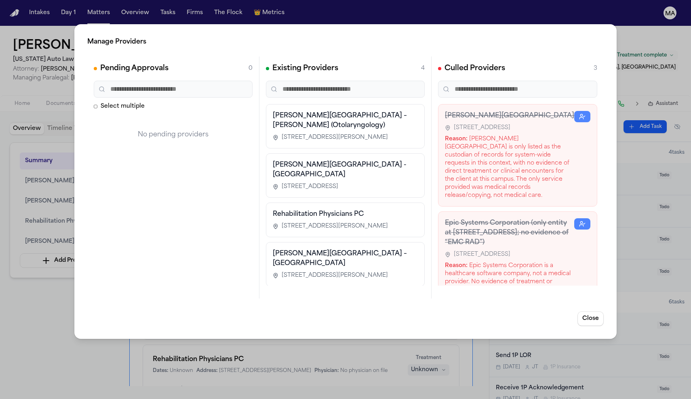
click at [394, 29] on div "Manage Providers Pending Approvals 0 Select multiple No pending providers Exist…" at bounding box center [345, 199] width 691 height 399
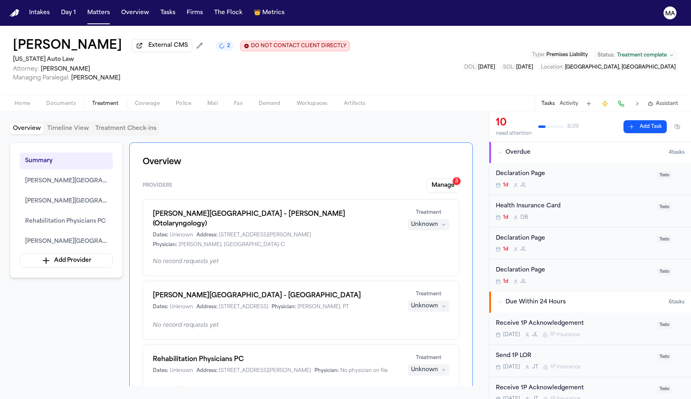
click at [338, 26] on div "[PERSON_NAME] External CMS 2 DO NOT CONTACT CLIENT DIRECTLY DO NOT CONTACT [US_…" at bounding box center [345, 60] width 691 height 69
click at [459, 179] on button "Manage 3" at bounding box center [442, 186] width 33 height 15
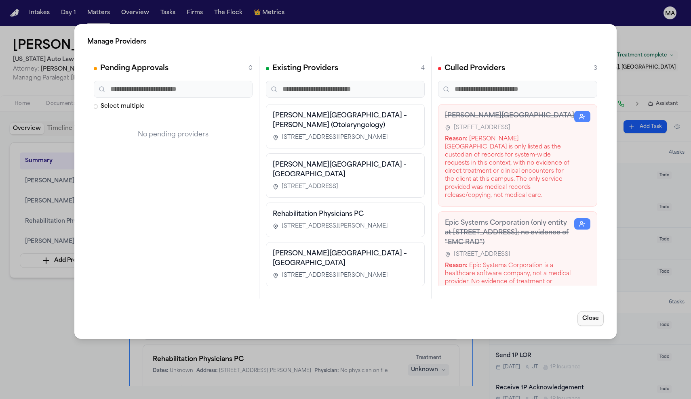
click at [599, 312] on button "Close" at bounding box center [590, 319] width 26 height 15
